Goal: Find specific page/section: Find specific page/section

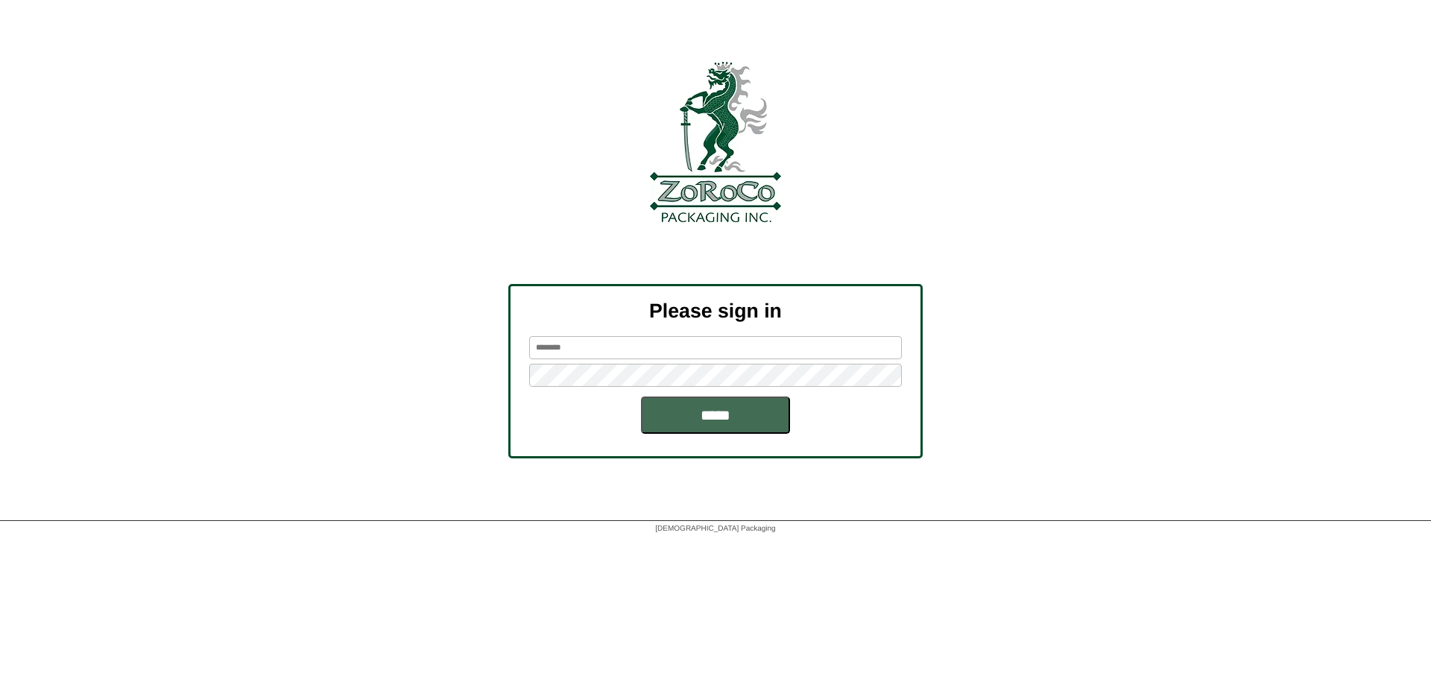
type input "*******"
click at [718, 415] on input "*****" at bounding box center [715, 415] width 149 height 37
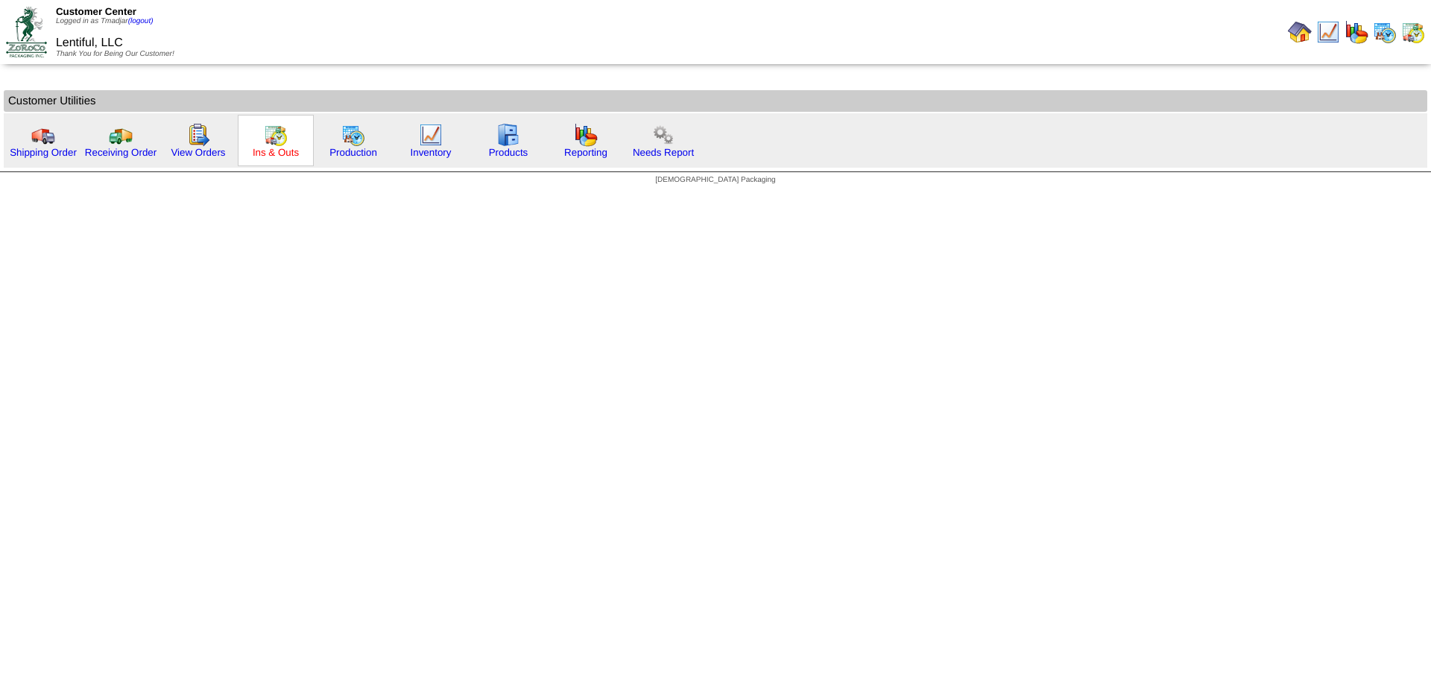
click at [292, 147] on link "Ins & Outs" at bounding box center [276, 152] width 46 height 11
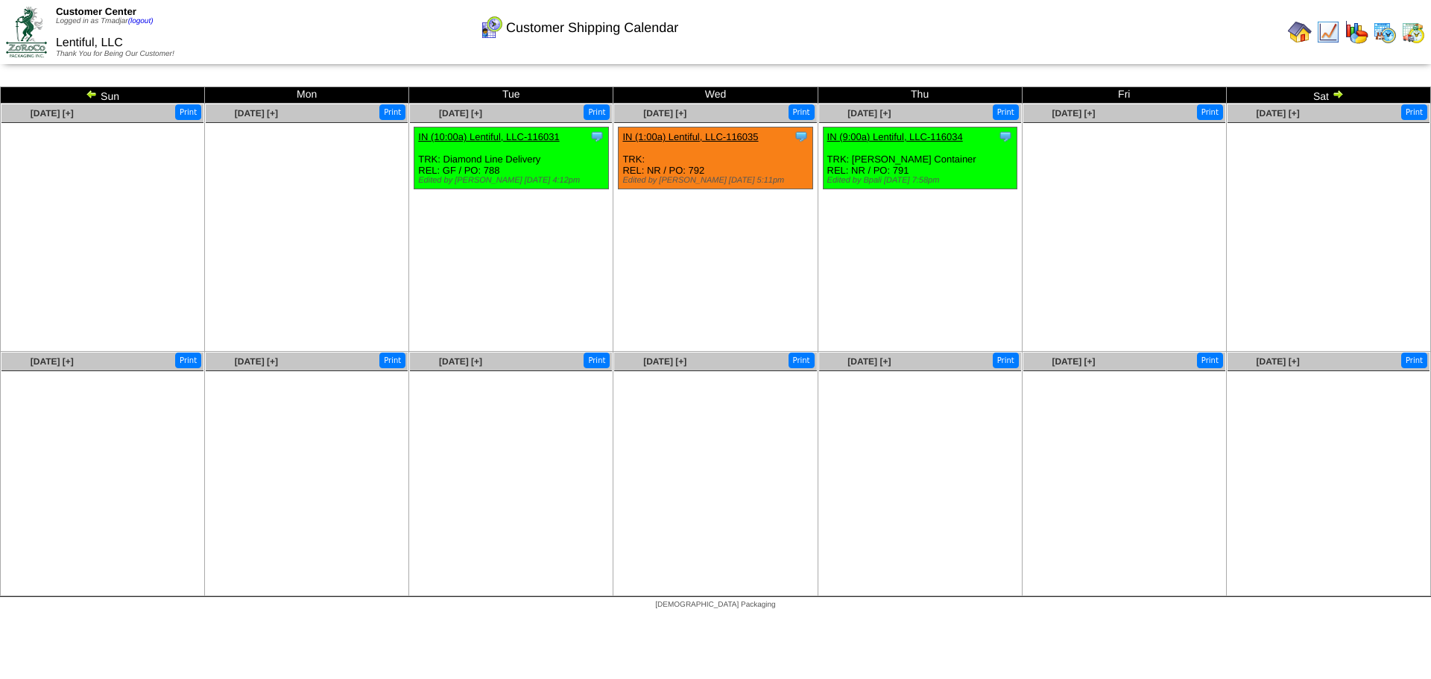
click at [87, 93] on img at bounding box center [92, 94] width 12 height 12
